Goal: Participate in discussion: Engage in conversation with other users on a specific topic

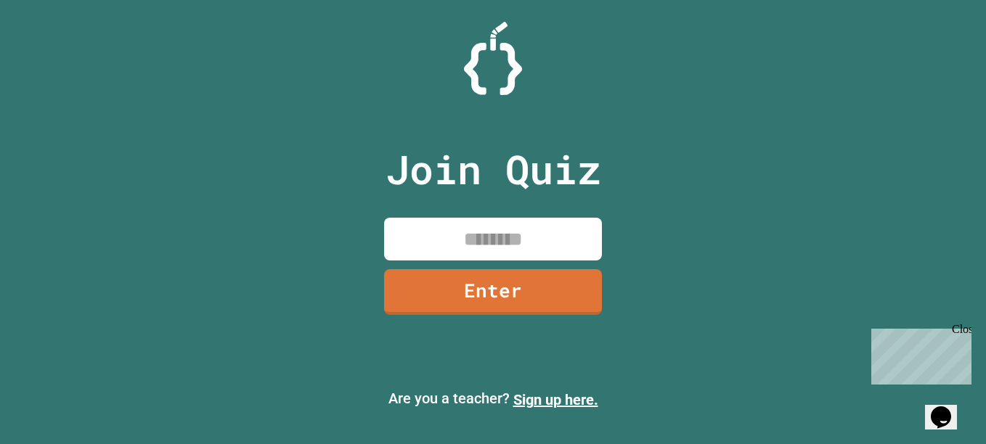
click at [538, 234] on input at bounding box center [493, 239] width 218 height 43
click at [516, 239] on input at bounding box center [493, 239] width 218 height 43
click at [542, 227] on input at bounding box center [493, 239] width 218 height 43
type input "********"
click at [572, 280] on link "Enter" at bounding box center [493, 292] width 218 height 46
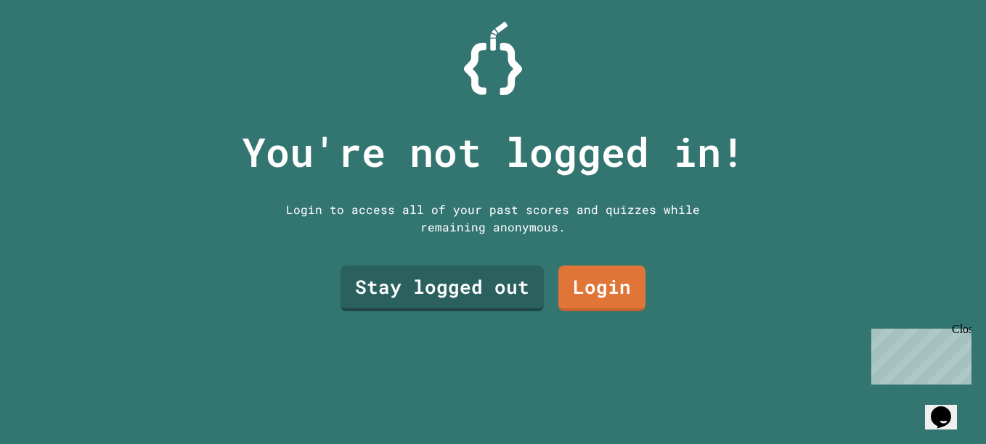
click at [487, 276] on link "Stay logged out" at bounding box center [442, 289] width 203 height 46
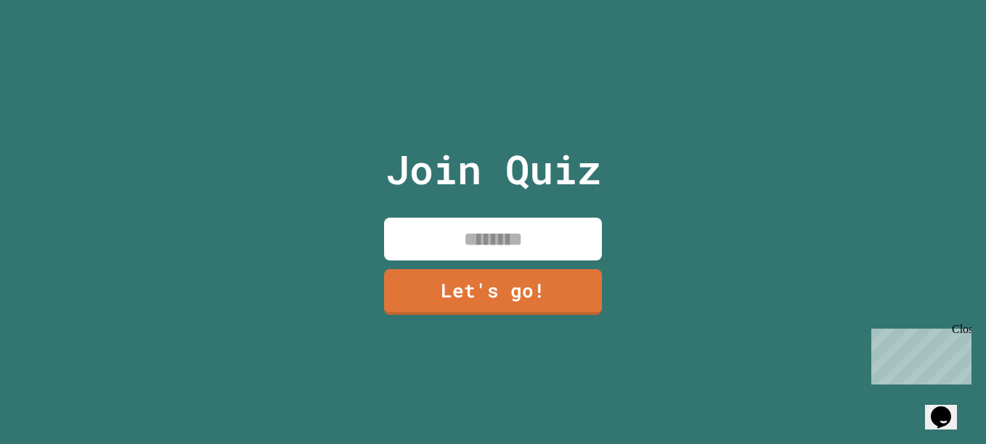
click at [580, 219] on input at bounding box center [493, 239] width 218 height 43
type input "*"
type input "**********"
click at [479, 291] on link "Let's go!" at bounding box center [493, 292] width 218 height 46
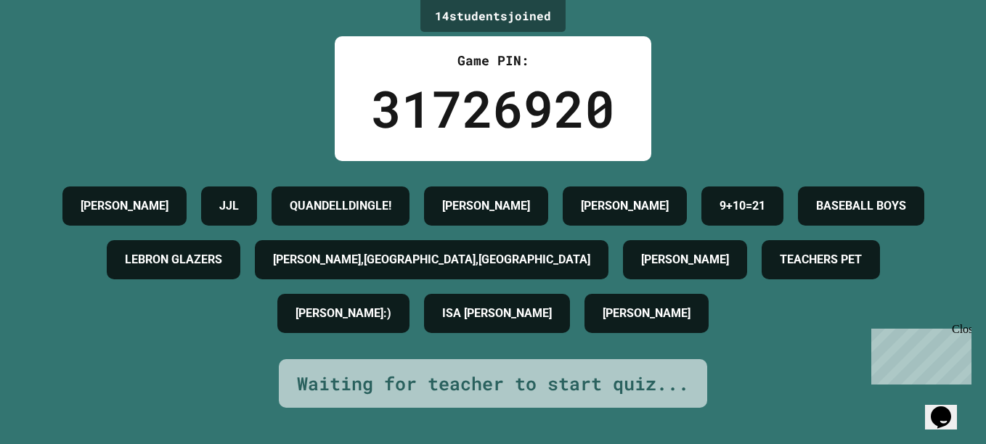
scroll to position [44, 0]
click at [957, 405] on button "Opens Chat This icon Opens the chat window." at bounding box center [941, 417] width 32 height 25
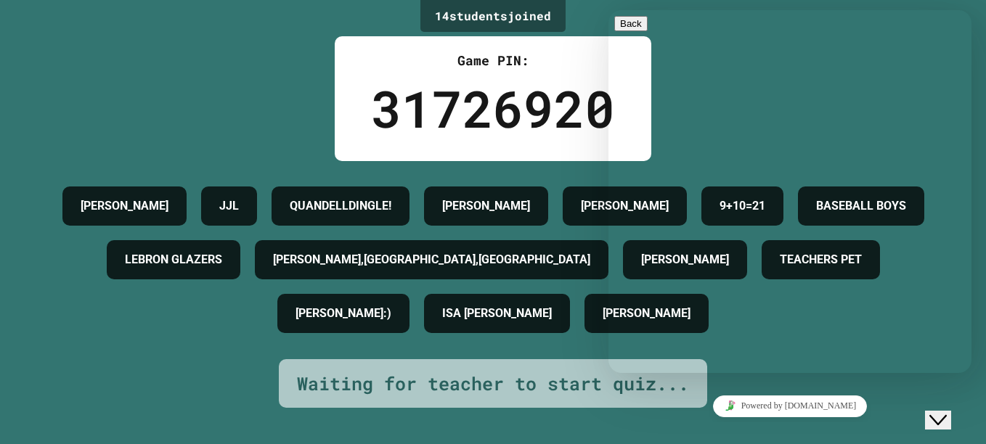
click at [609, 10] on div "Rate this chat Upload File Insert emoji" at bounding box center [609, 10] width 0 height 0
click at [609, 10] on textarea at bounding box center [609, 10] width 0 height 0
type textarea "**"
click at [609, 10] on div "** Rate this chat Upload File Insert emoji Send" at bounding box center [609, 10] width 0 height 0
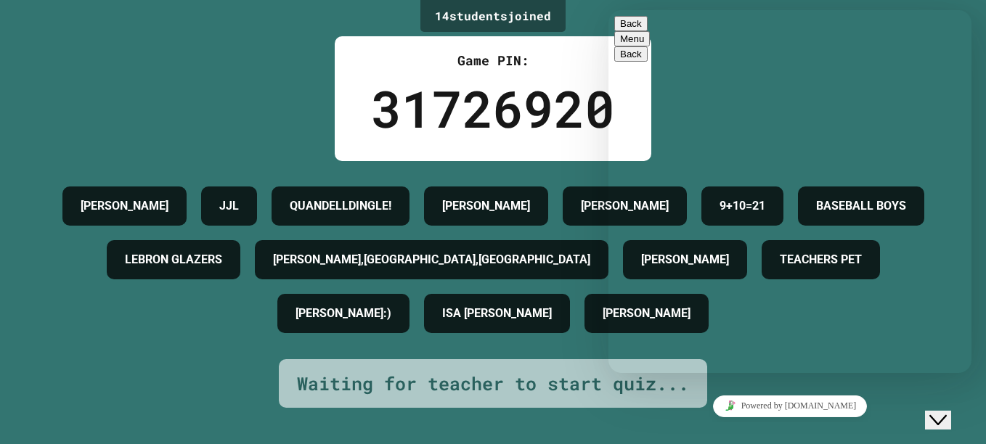
click at [622, 31] on button "Back" at bounding box center [630, 23] width 33 height 15
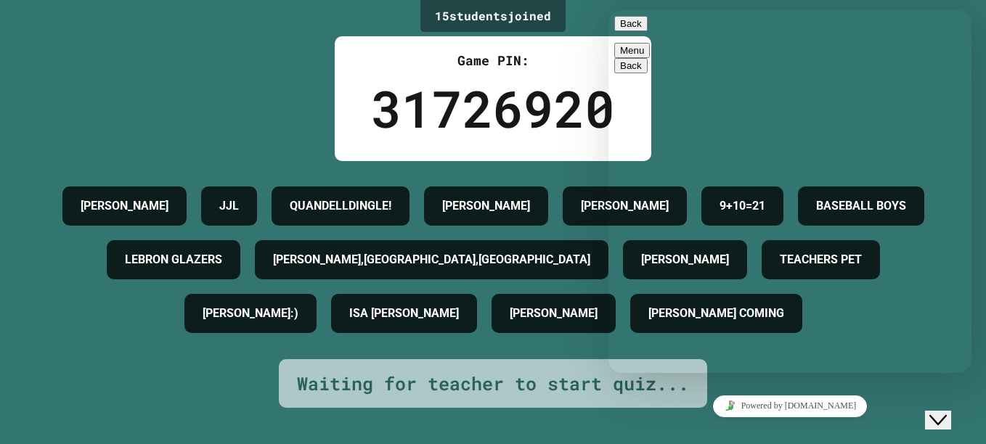
click at [638, 26] on button "Back" at bounding box center [630, 23] width 33 height 15
click at [945, 415] on icon "Chat widget" at bounding box center [938, 420] width 17 height 10
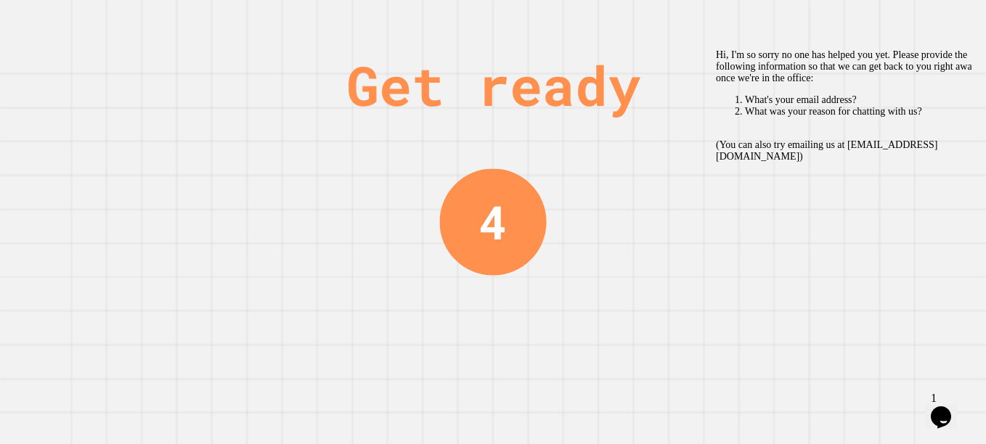
scroll to position [0, 0]
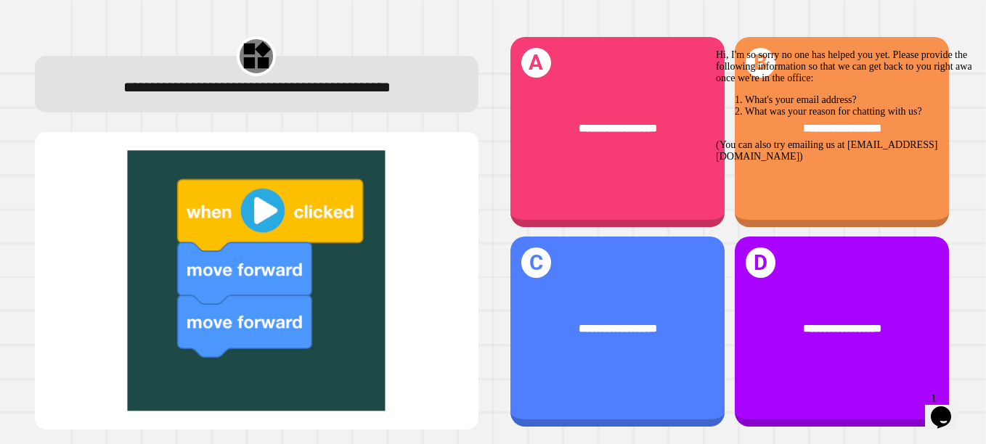
click at [951, 126] on div "Hi, I'm so sorry no one has helped you yet. Please provide the following inform…" at bounding box center [846, 105] width 261 height 113
click at [622, 123] on span "**********" at bounding box center [618, 128] width 78 height 11
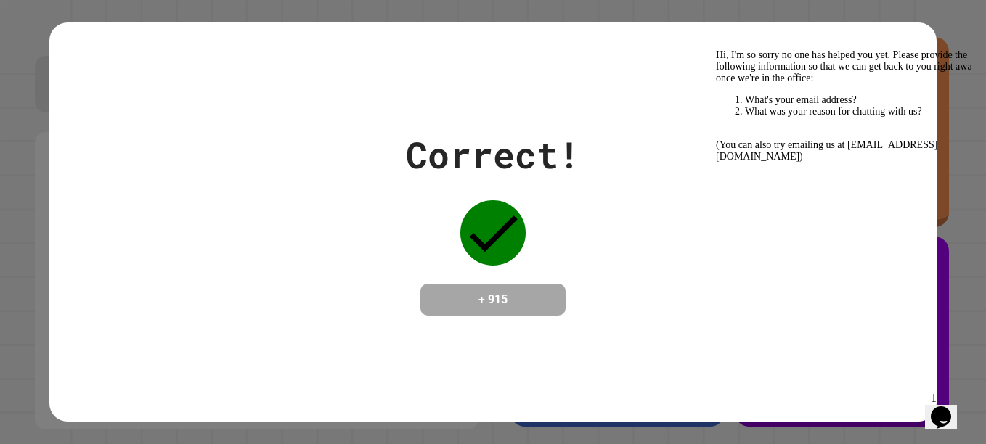
click at [940, 407] on icon "Chat widget" at bounding box center [941, 418] width 20 height 22
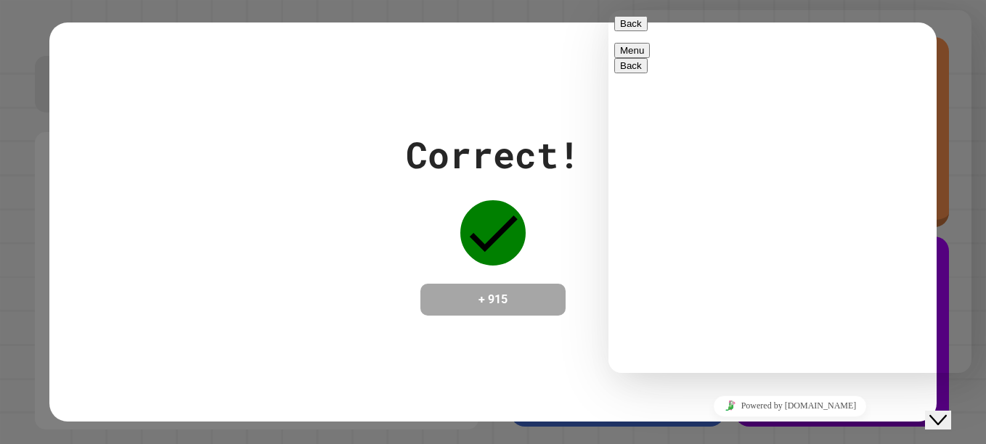
click at [623, 31] on button "Back" at bounding box center [630, 23] width 33 height 15
click at [946, 413] on icon "Close Chat This icon closes the chat window." at bounding box center [938, 420] width 17 height 17
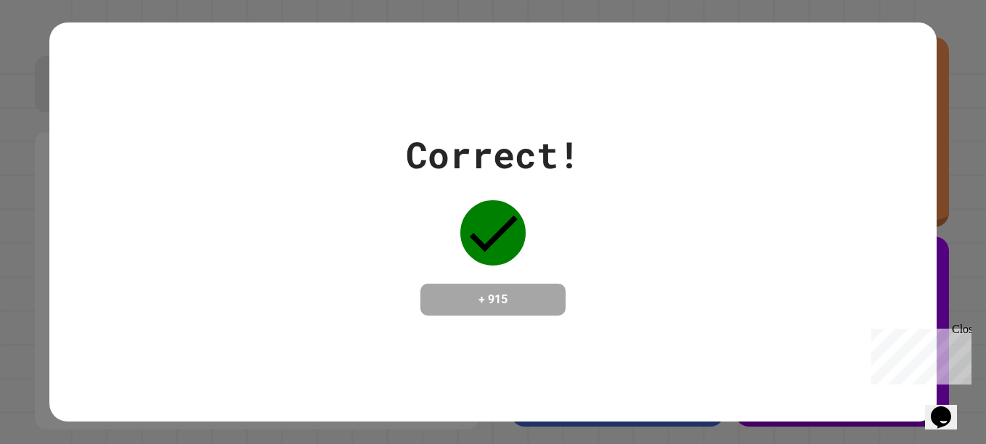
click at [966, 338] on div "Close" at bounding box center [961, 332] width 18 height 18
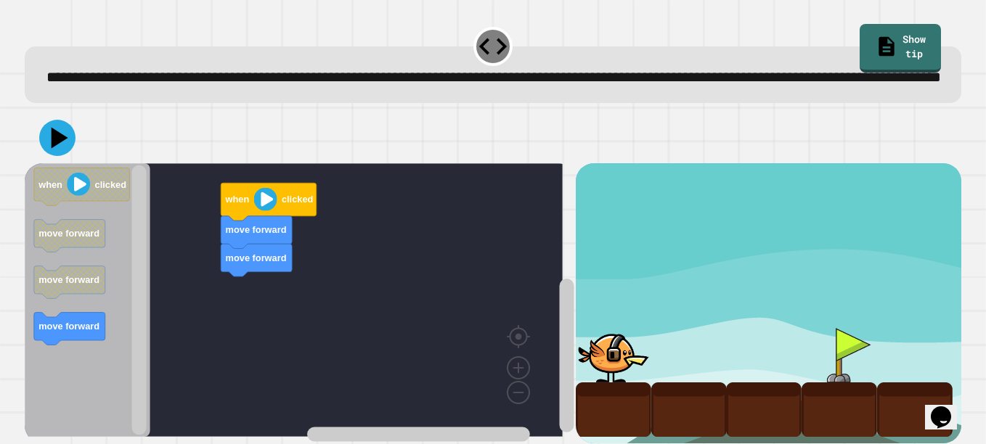
click at [54, 149] on icon at bounding box center [60, 138] width 17 height 21
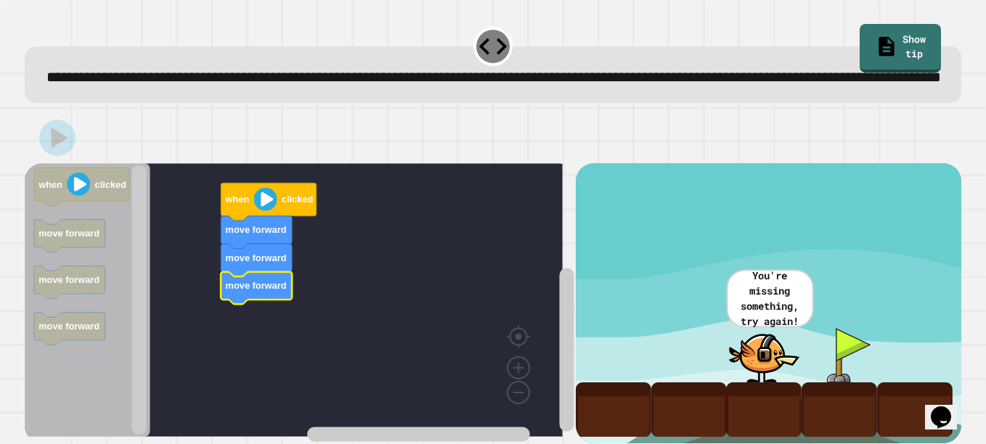
click at [98, 206] on icon "Blockly Workspace" at bounding box center [82, 187] width 96 height 38
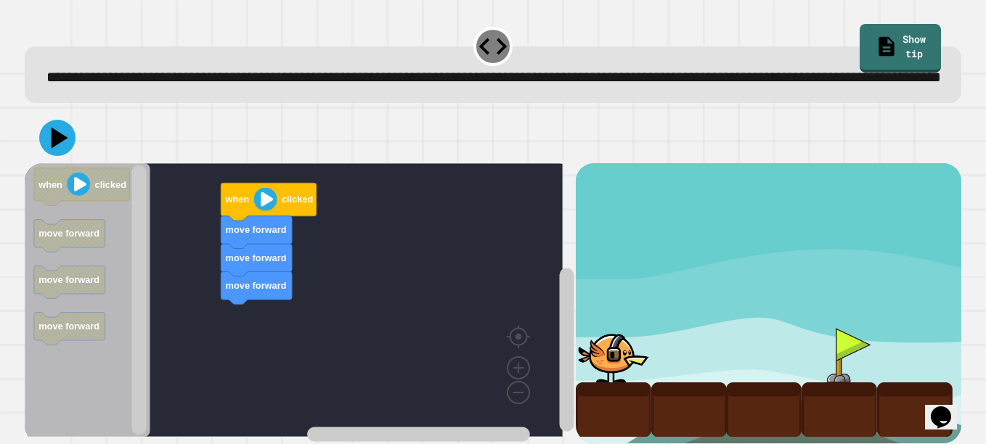
click at [73, 156] on button at bounding box center [57, 138] width 36 height 36
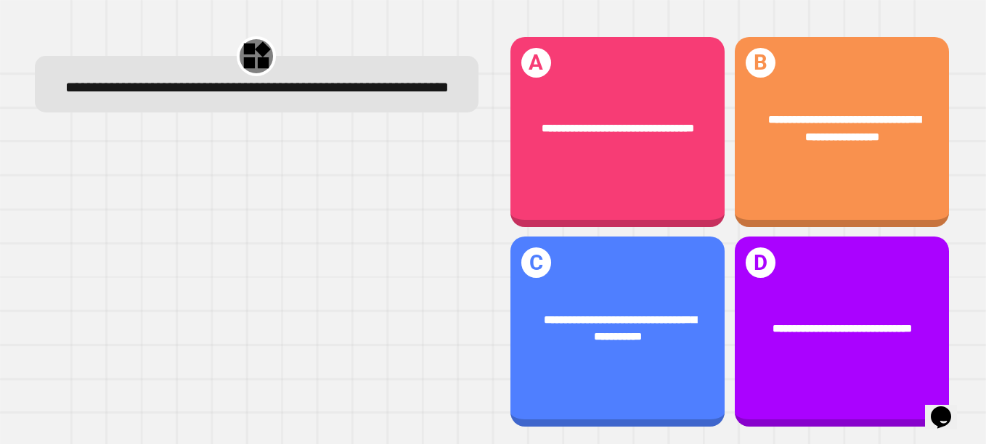
click at [858, 128] on span "**********" at bounding box center [844, 129] width 153 height 28
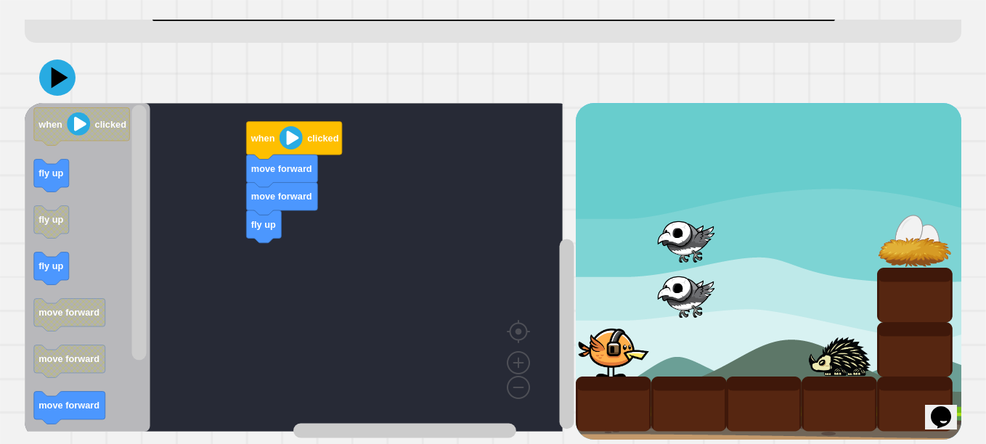
scroll to position [77, 0]
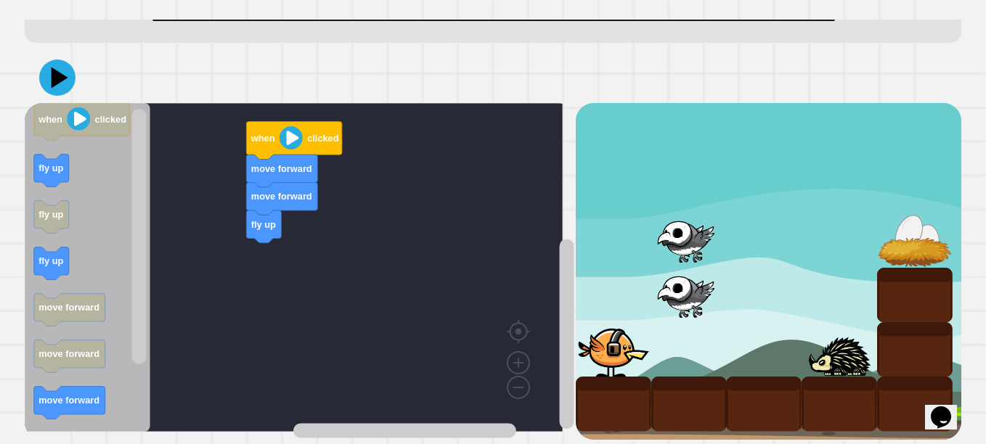
click at [207, 288] on div "fly up move forward move forward when clicked when clicked fly up fly up fly up…" at bounding box center [300, 271] width 551 height 336
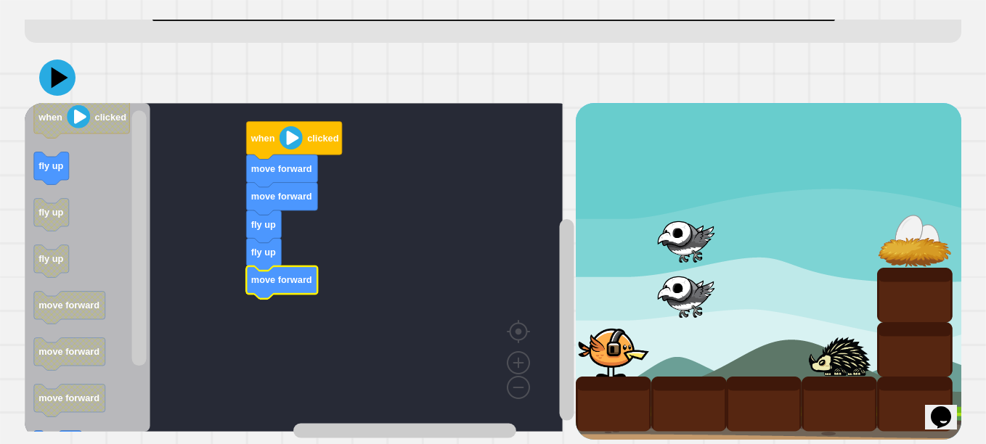
click at [84, 88] on div at bounding box center [493, 77] width 937 height 51
click at [58, 81] on icon at bounding box center [57, 78] width 36 height 36
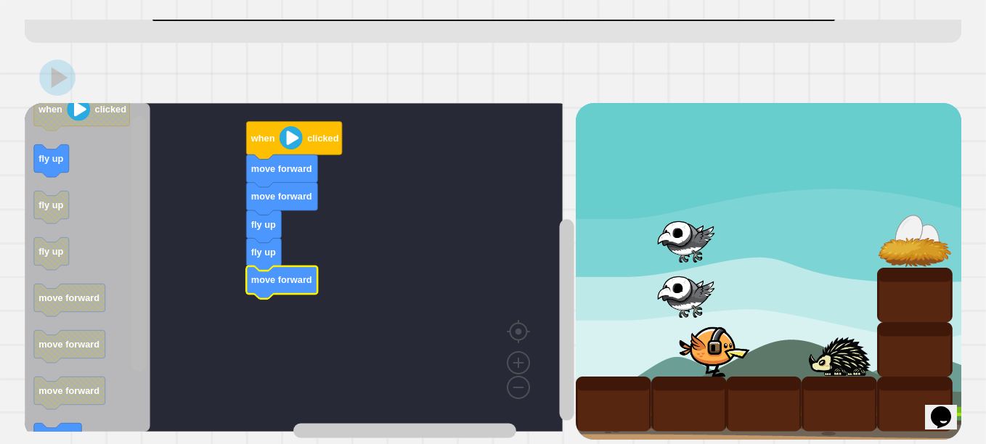
click at [142, 299] on rect "Blockly Workspace" at bounding box center [139, 244] width 15 height 256
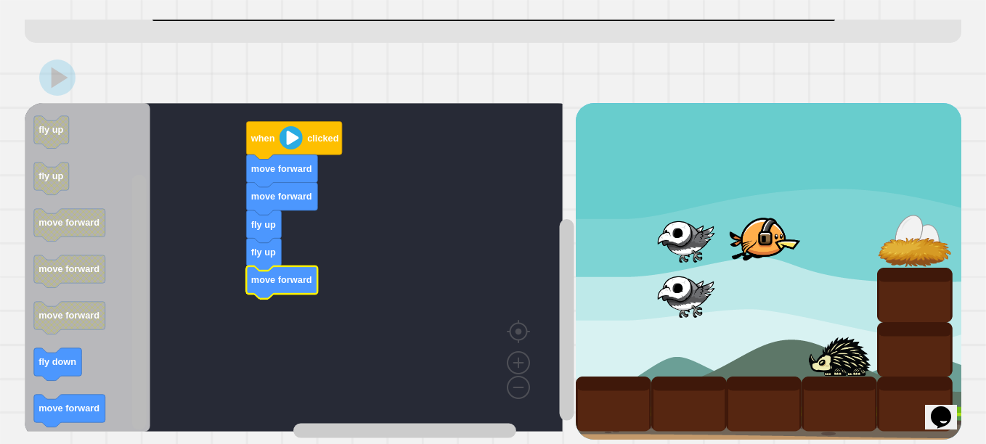
click at [143, 402] on rect "Blockly Workspace" at bounding box center [139, 303] width 15 height 256
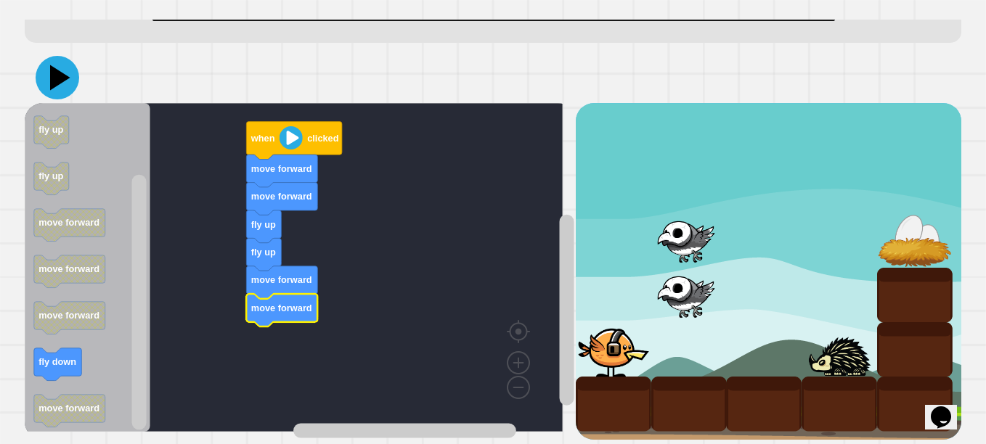
click at [50, 88] on icon at bounding box center [58, 78] width 44 height 44
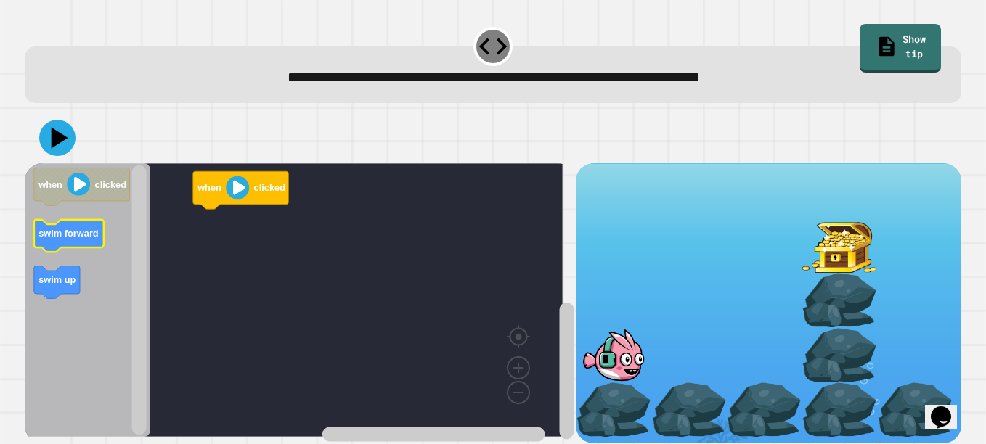
click at [62, 239] on text "swim forward" at bounding box center [68, 233] width 60 height 11
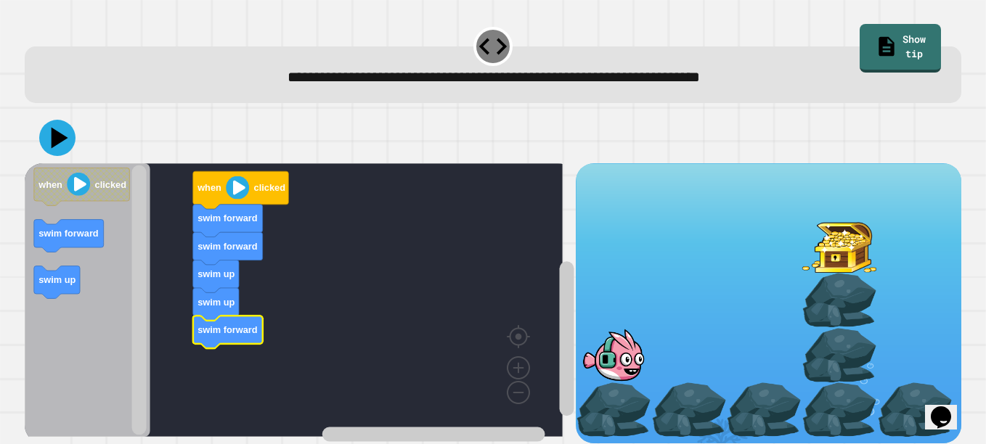
click at [63, 126] on icon at bounding box center [57, 138] width 36 height 36
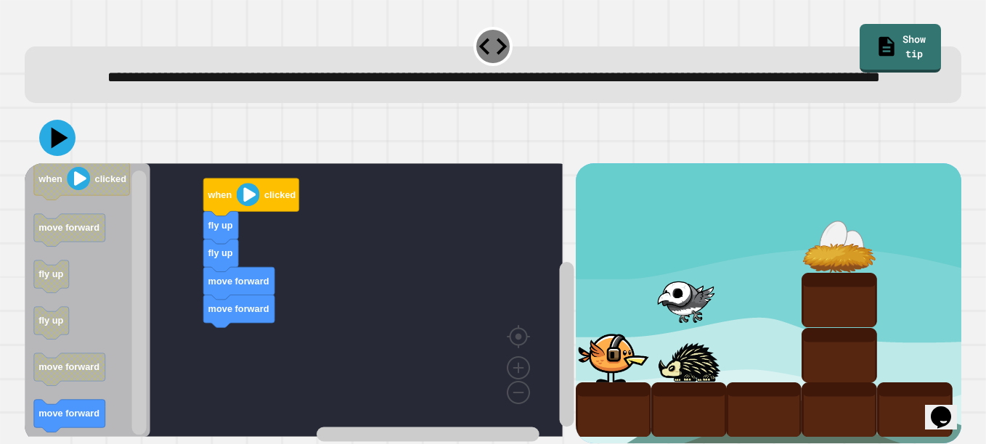
click at [54, 149] on icon at bounding box center [60, 138] width 17 height 21
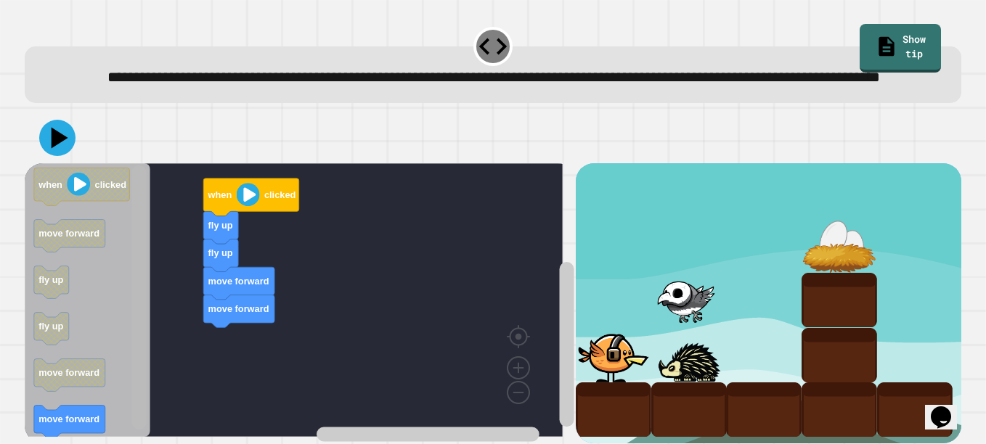
click at [138, 224] on rect "Blockly Workspace" at bounding box center [139, 298] width 15 height 264
click at [143, 321] on rect "Blockly Workspace" at bounding box center [139, 298] width 15 height 264
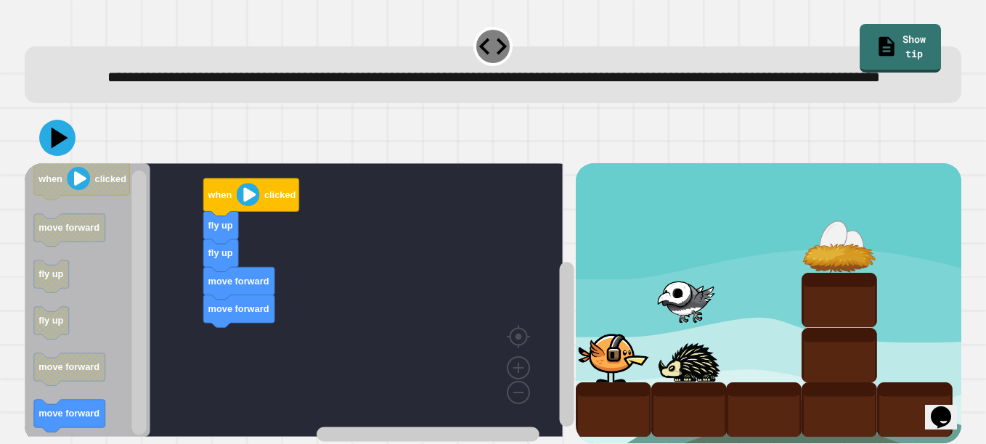
click at [82, 373] on text "move forward" at bounding box center [68, 367] width 61 height 11
click at [81, 386] on icon "Blockly Workspace" at bounding box center [69, 370] width 71 height 33
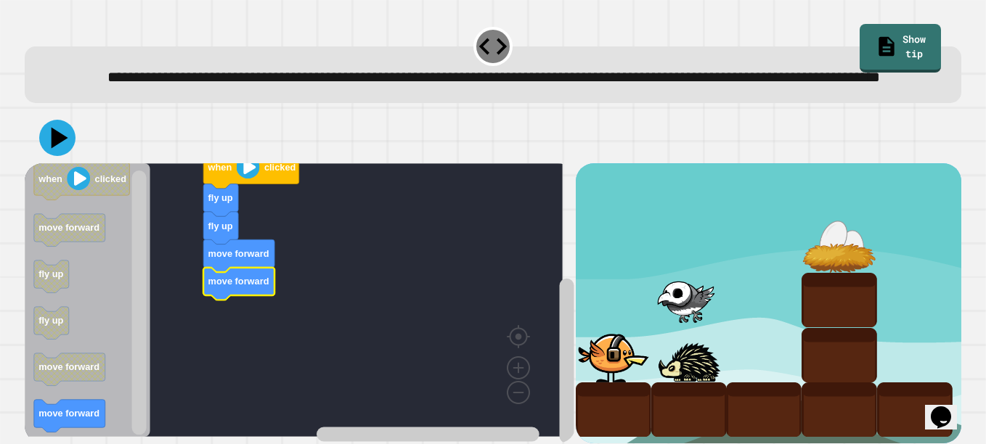
click at [46, 156] on icon at bounding box center [57, 138] width 36 height 36
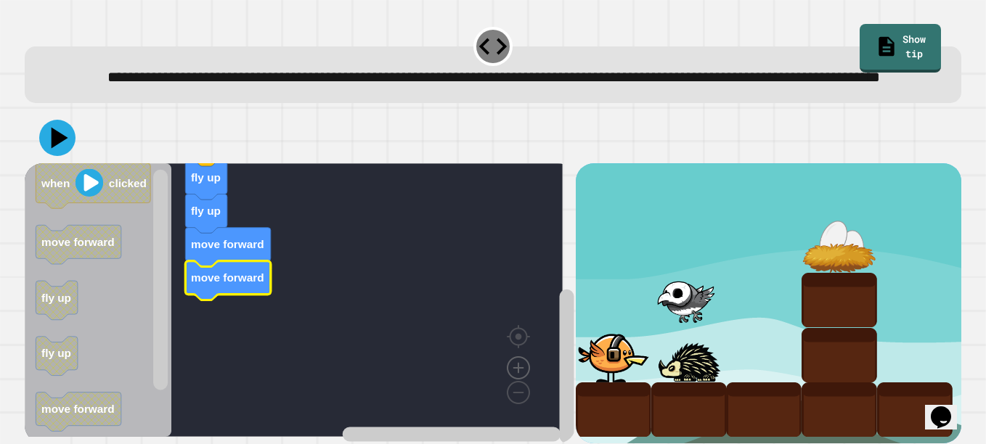
click at [516, 380] on image "Blockly Workspace" at bounding box center [519, 335] width 70 height 90
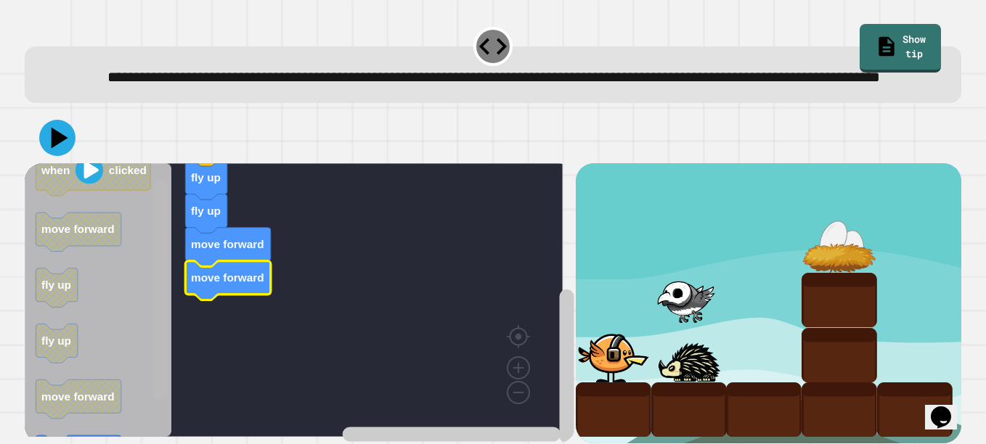
click at [164, 395] on rect "Blockly Workspace" at bounding box center [160, 290] width 15 height 221
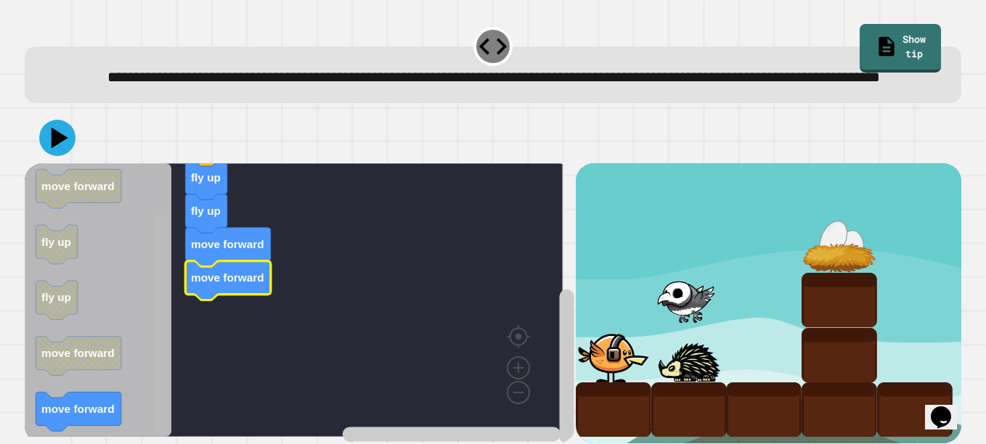
click at [190, 442] on div "**********" at bounding box center [493, 222] width 986 height 444
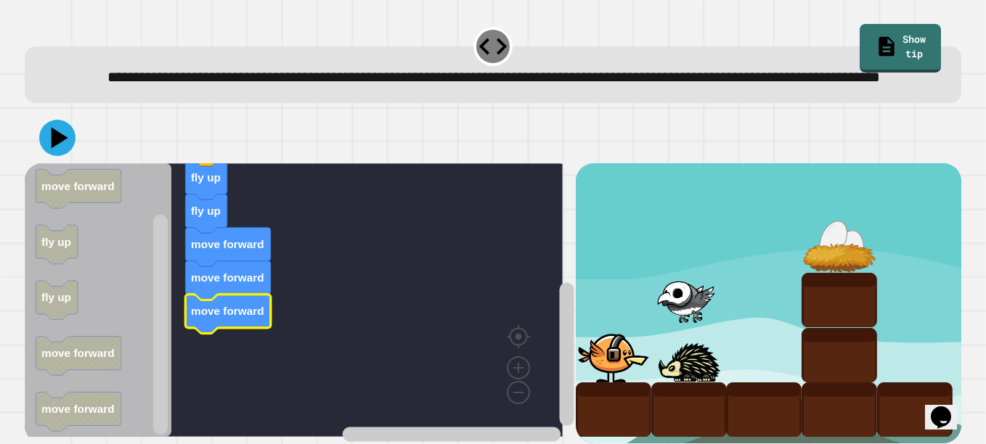
click at [60, 149] on icon at bounding box center [60, 138] width 17 height 21
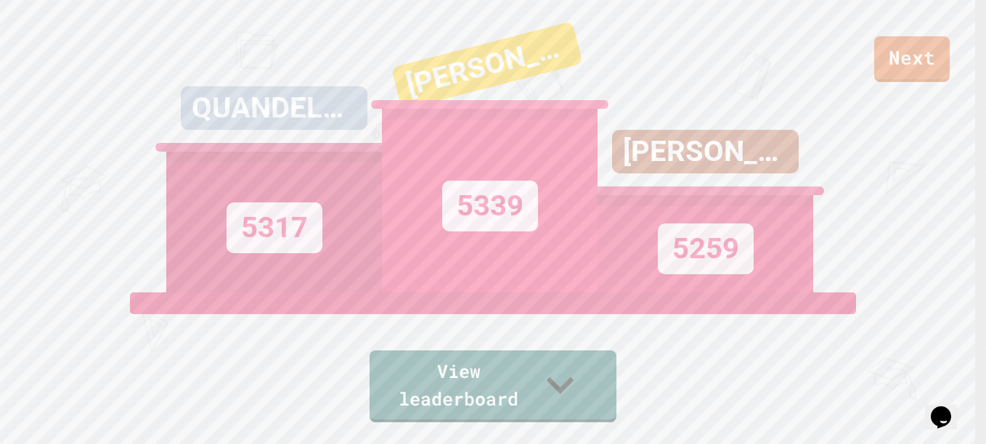
click at [584, 372] on link "View leaderboard" at bounding box center [493, 387] width 247 height 72
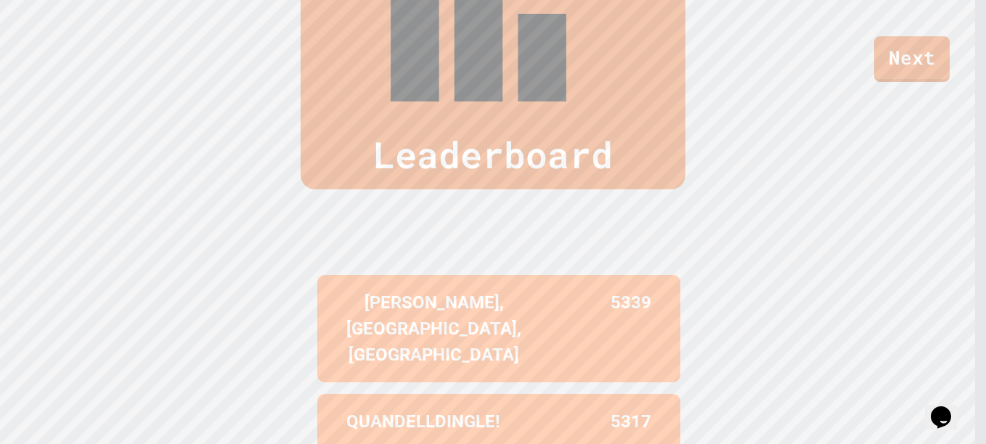
scroll to position [604, 0]
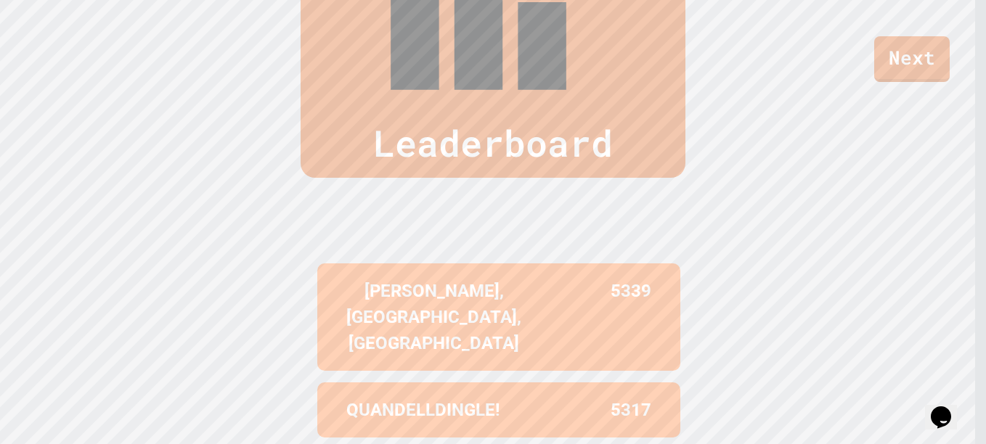
click at [913, 60] on link "Next" at bounding box center [912, 59] width 76 height 46
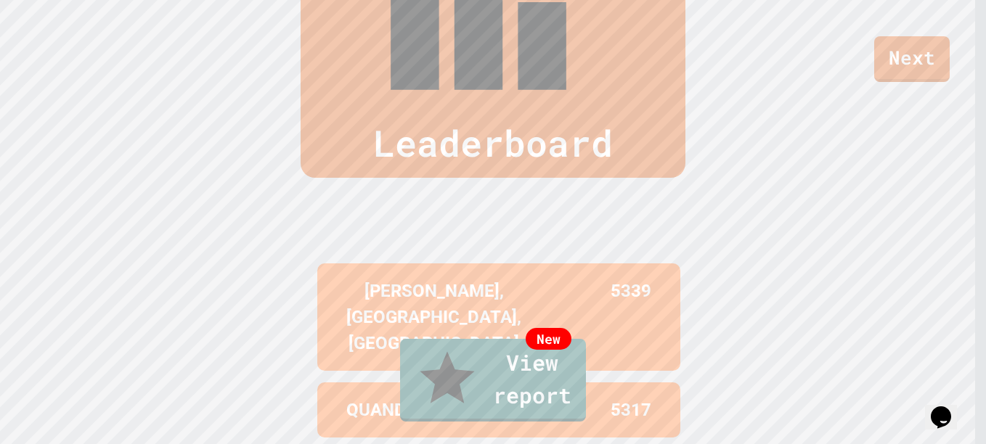
drag, startPoint x: 326, startPoint y: 259, endPoint x: 347, endPoint y: 259, distance: 21.1
drag, startPoint x: 347, startPoint y: 259, endPoint x: 366, endPoint y: 296, distance: 42.2
drag, startPoint x: 352, startPoint y: 268, endPoint x: 399, endPoint y: 314, distance: 66.3
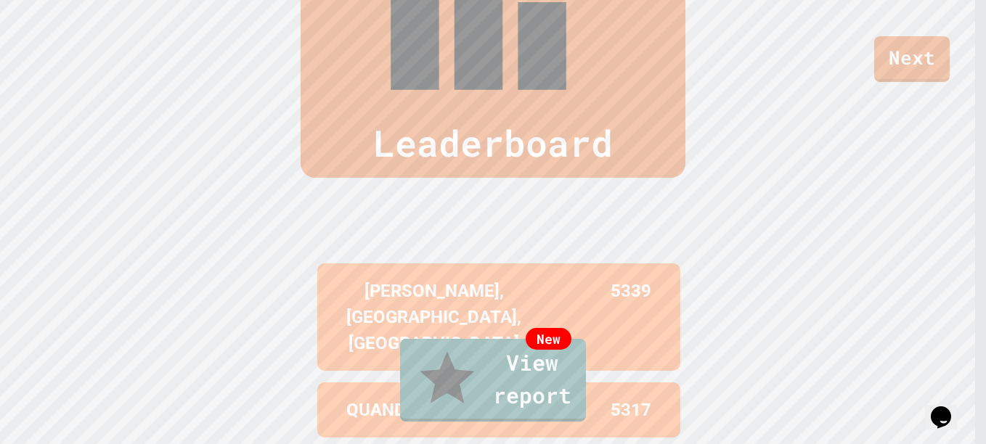
drag, startPoint x: 399, startPoint y: 314, endPoint x: 365, endPoint y: 319, distance: 34.5
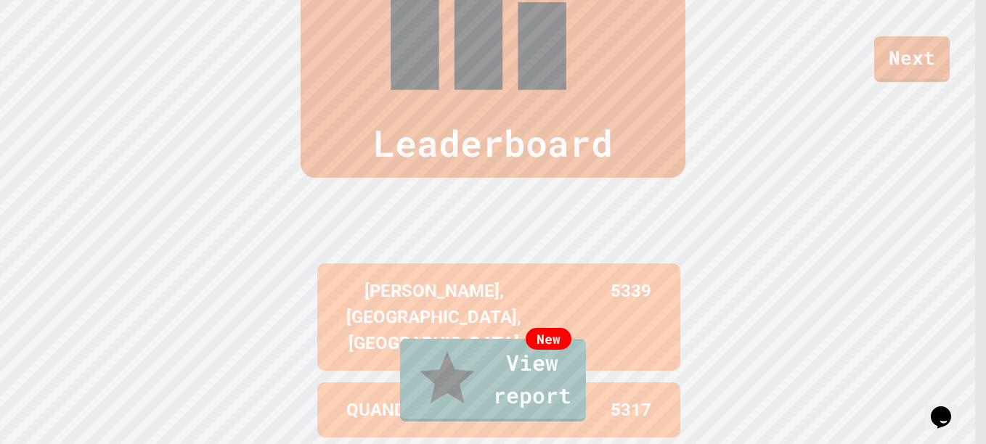
drag, startPoint x: 285, startPoint y: 219, endPoint x: 450, endPoint y: 232, distance: 165.3
drag, startPoint x: 450, startPoint y: 232, endPoint x: 594, endPoint y: 214, distance: 144.9
drag, startPoint x: 594, startPoint y: 214, endPoint x: 436, endPoint y: 288, distance: 174.1
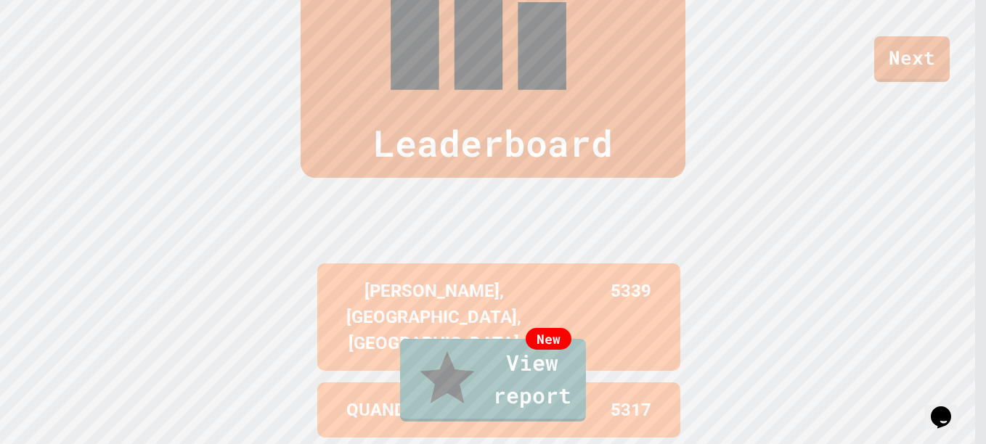
drag, startPoint x: 436, startPoint y: 288, endPoint x: 420, endPoint y: 301, distance: 21.2
